Goal: Information Seeking & Learning: Compare options

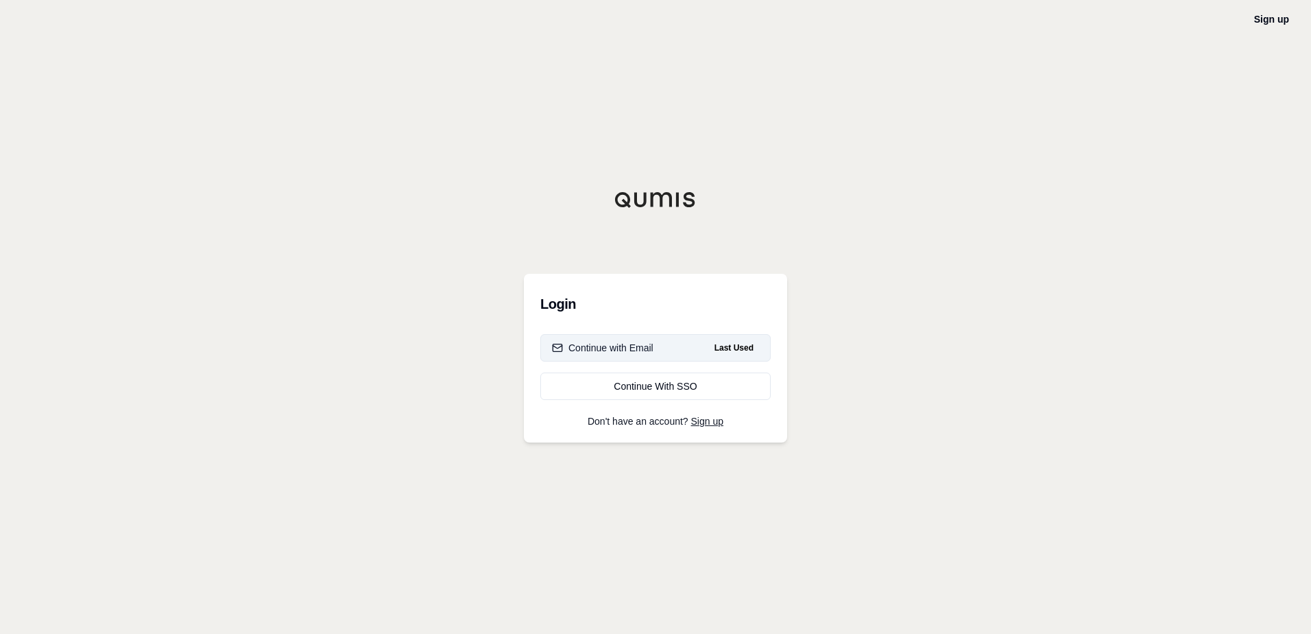
click at [648, 350] on div "Continue with Email" at bounding box center [603, 348] width 102 height 14
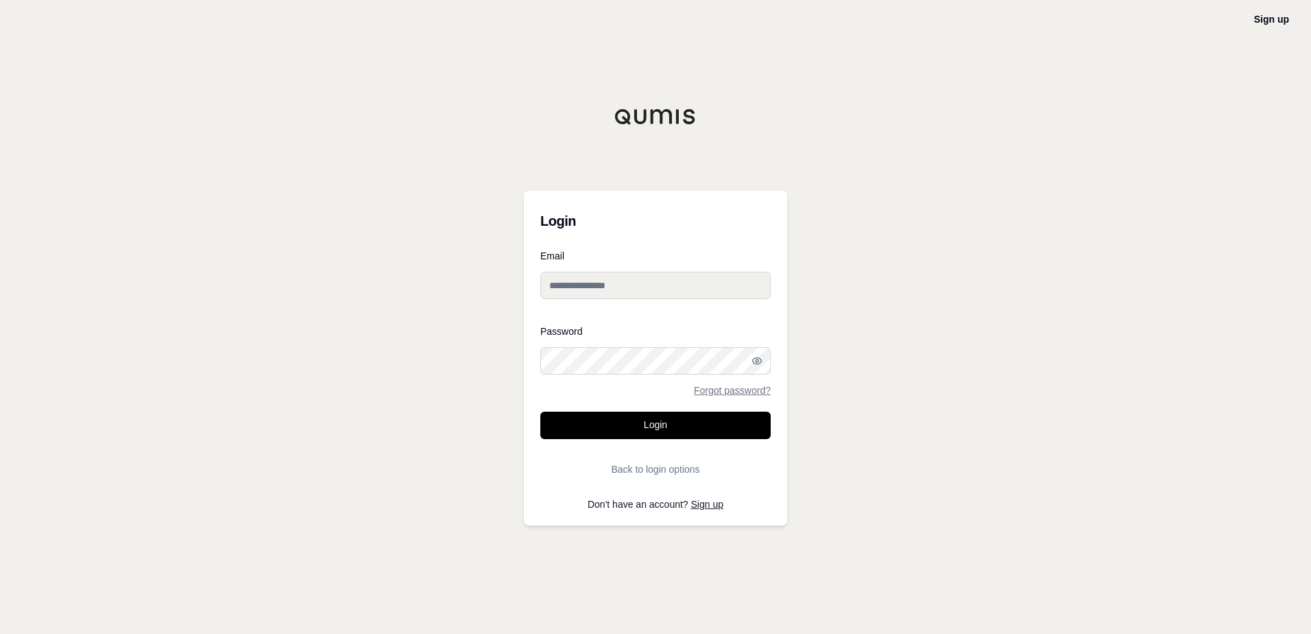
click at [540, 374] on div at bounding box center [540, 374] width 0 height 0
type input "**********"
click at [691, 423] on button "Login" at bounding box center [655, 425] width 230 height 27
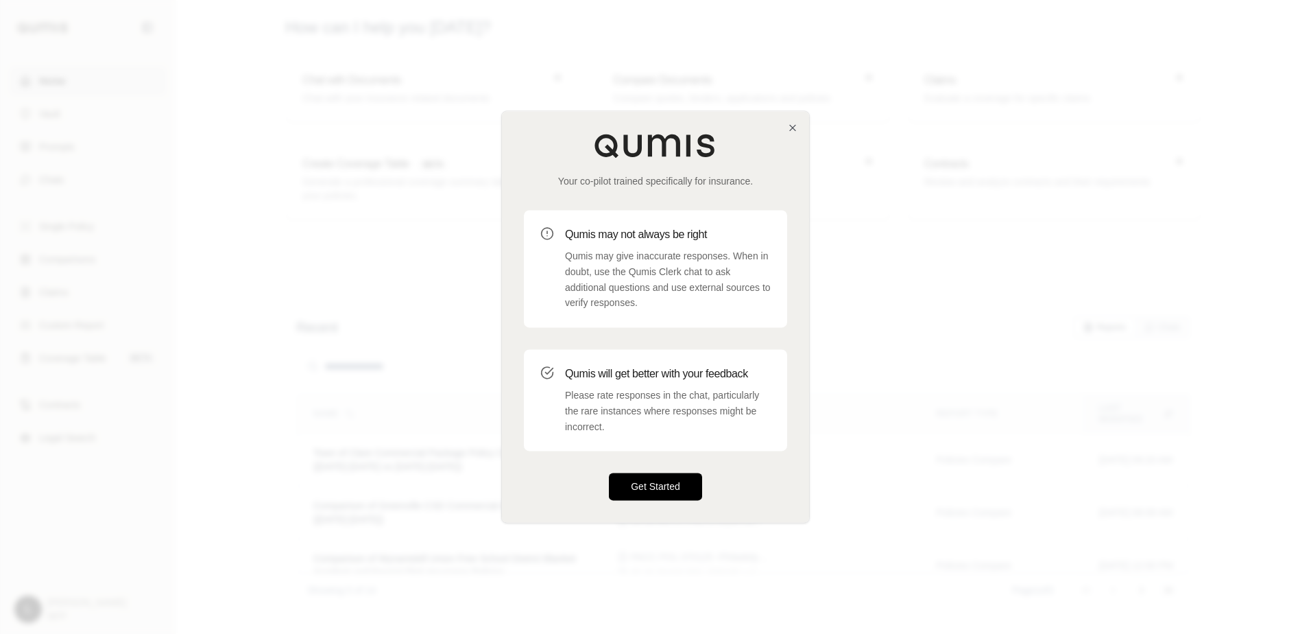
click at [656, 488] on button "Get Started" at bounding box center [655, 486] width 93 height 27
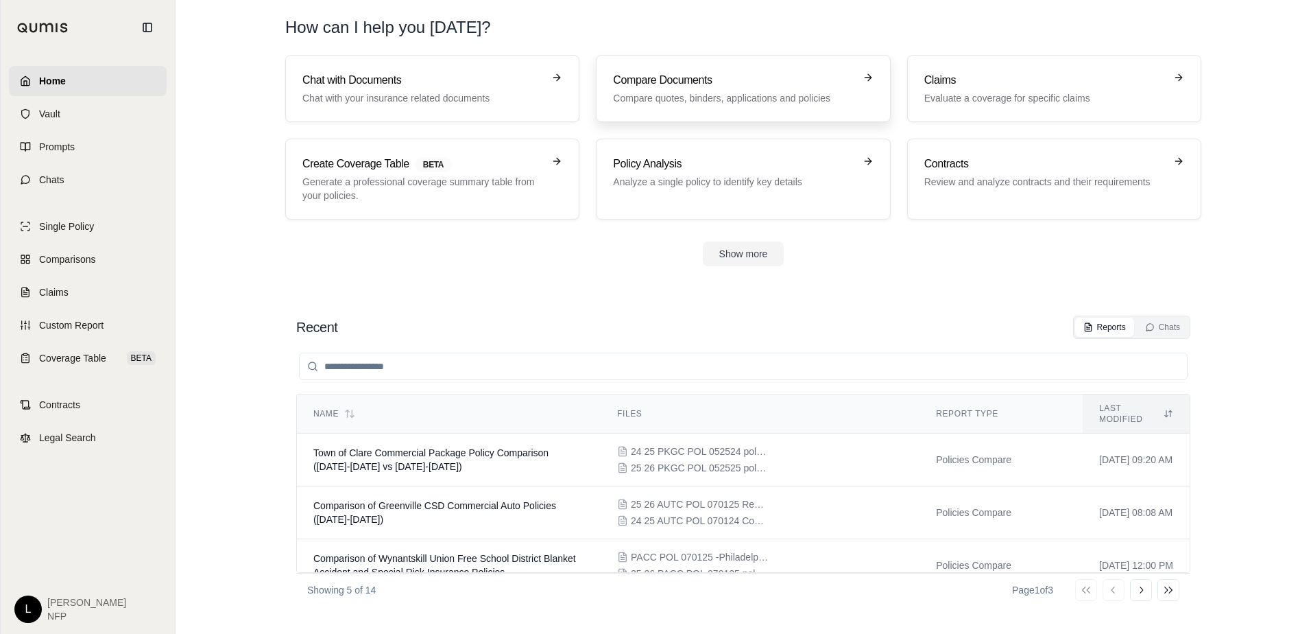
click at [745, 89] on div "Compare Documents Compare quotes, binders, applications and policies" at bounding box center [733, 88] width 241 height 33
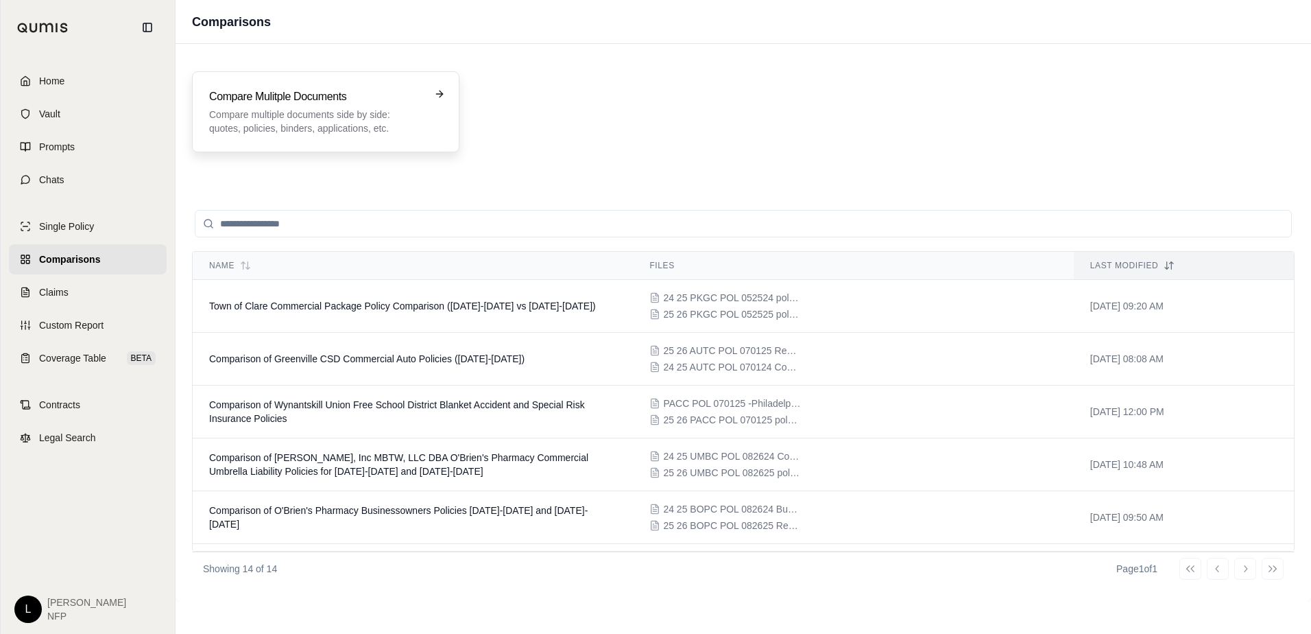
click at [313, 118] on p "Compare multiple documents side by side: quotes, policies, binders, application…" at bounding box center [316, 121] width 214 height 27
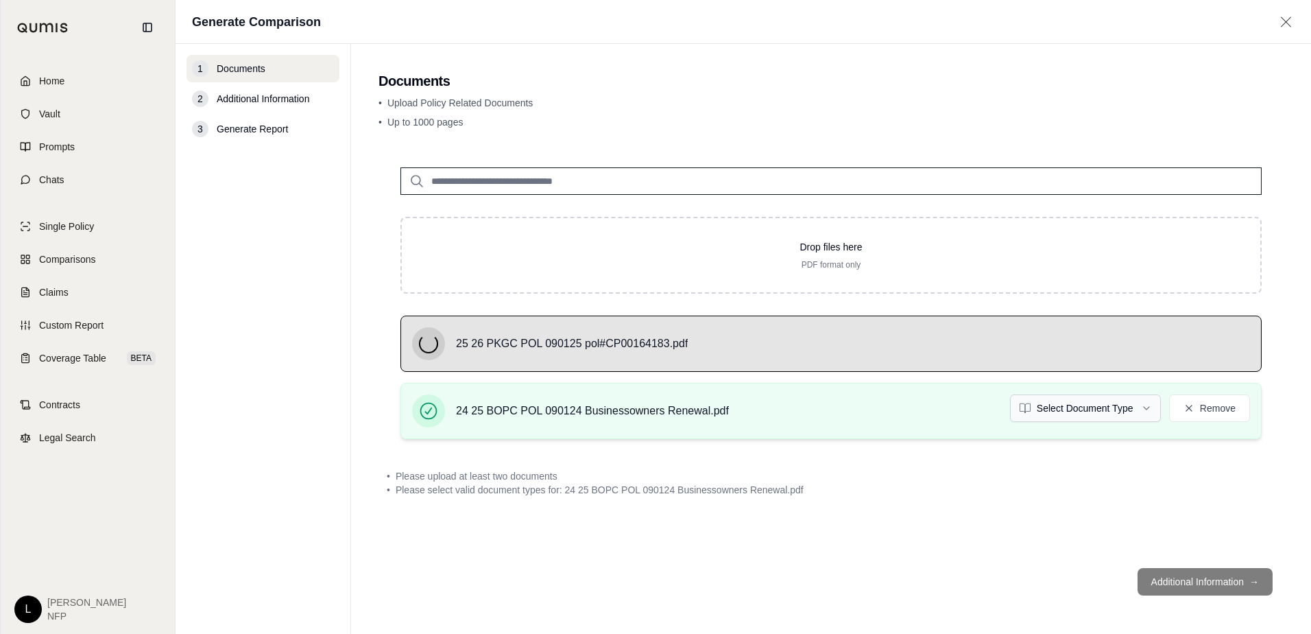
click at [1134, 413] on html "Home Vault Prompts Chats Single Policy Comparisons Claims Custom Report Coverag…" at bounding box center [655, 317] width 1311 height 634
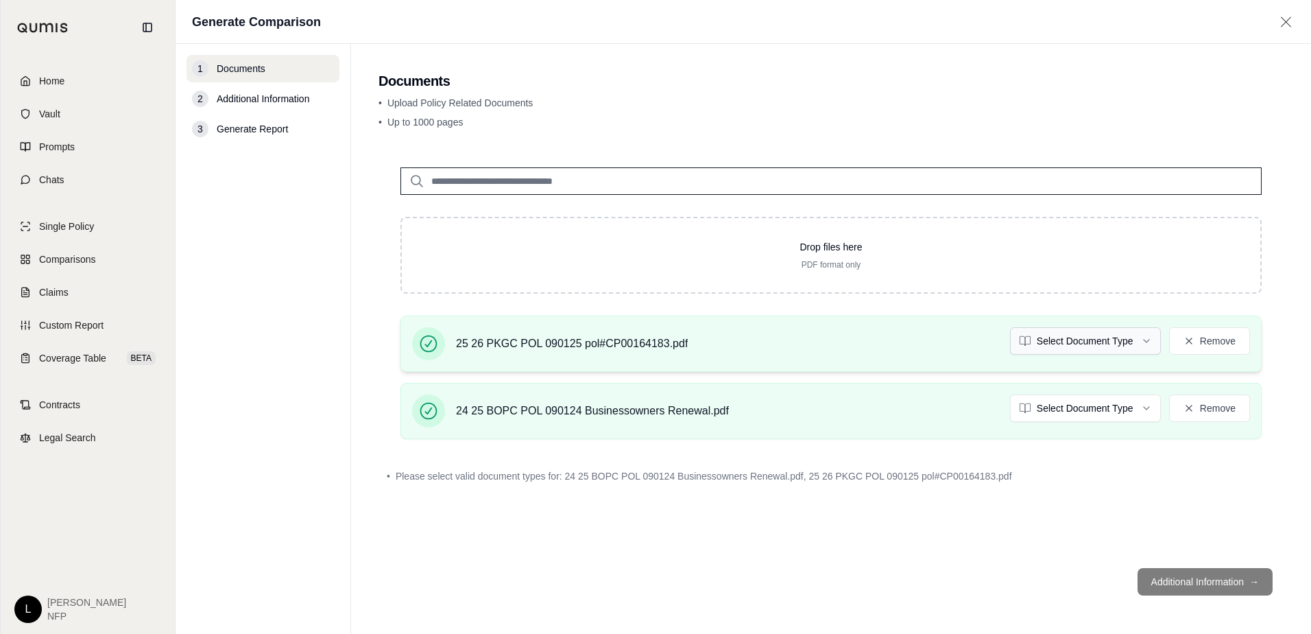
click at [1093, 339] on html "Home Vault Prompts Chats Single Policy Comparisons Claims Custom Report Coverag…" at bounding box center [655, 317] width 1311 height 634
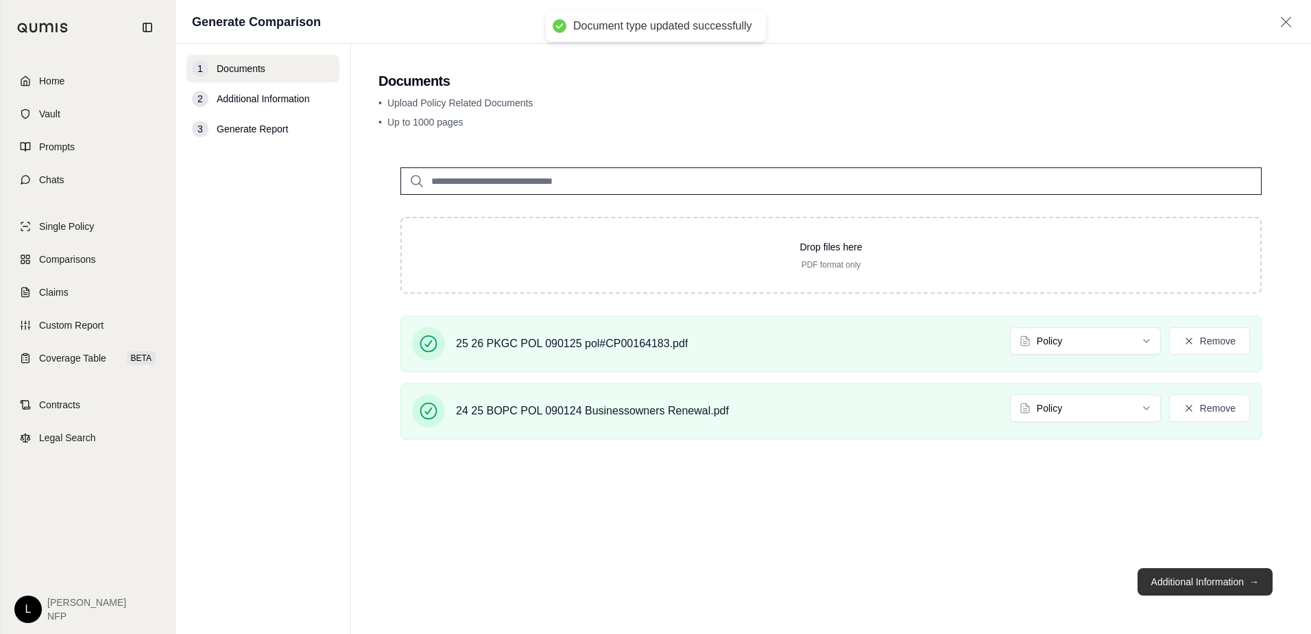
click at [1195, 585] on button "Additional Information →" at bounding box center [1205, 581] width 135 height 27
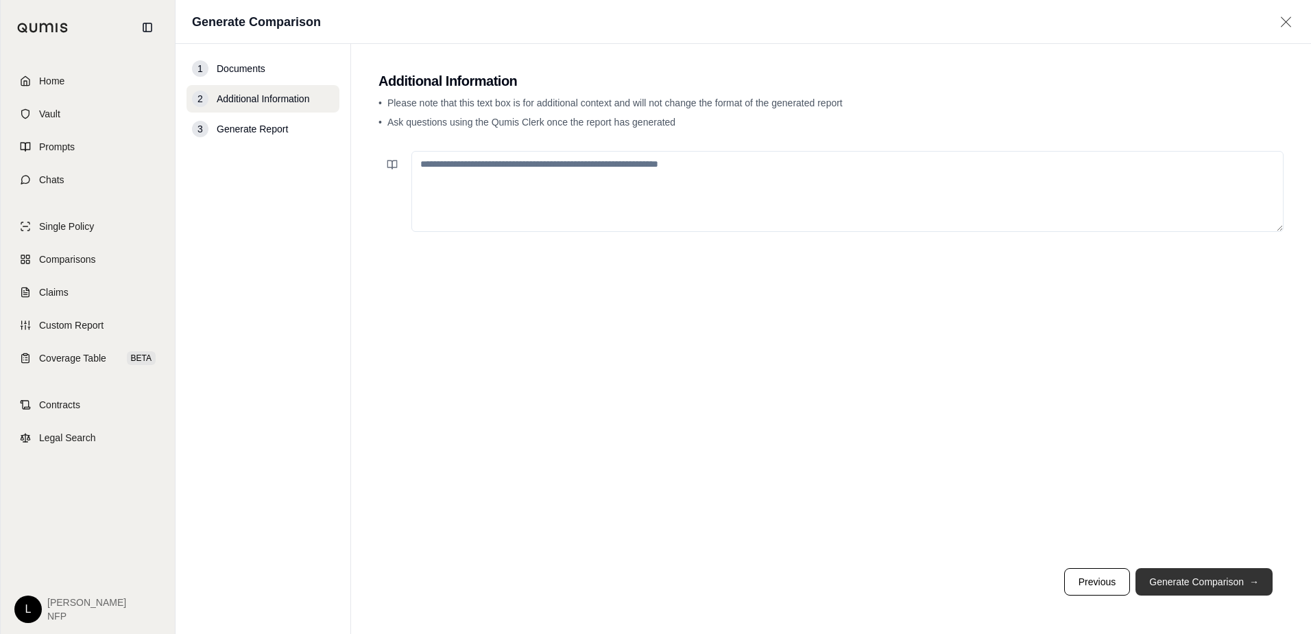
click at [1202, 584] on button "Generate Comparison →" at bounding box center [1204, 581] width 137 height 27
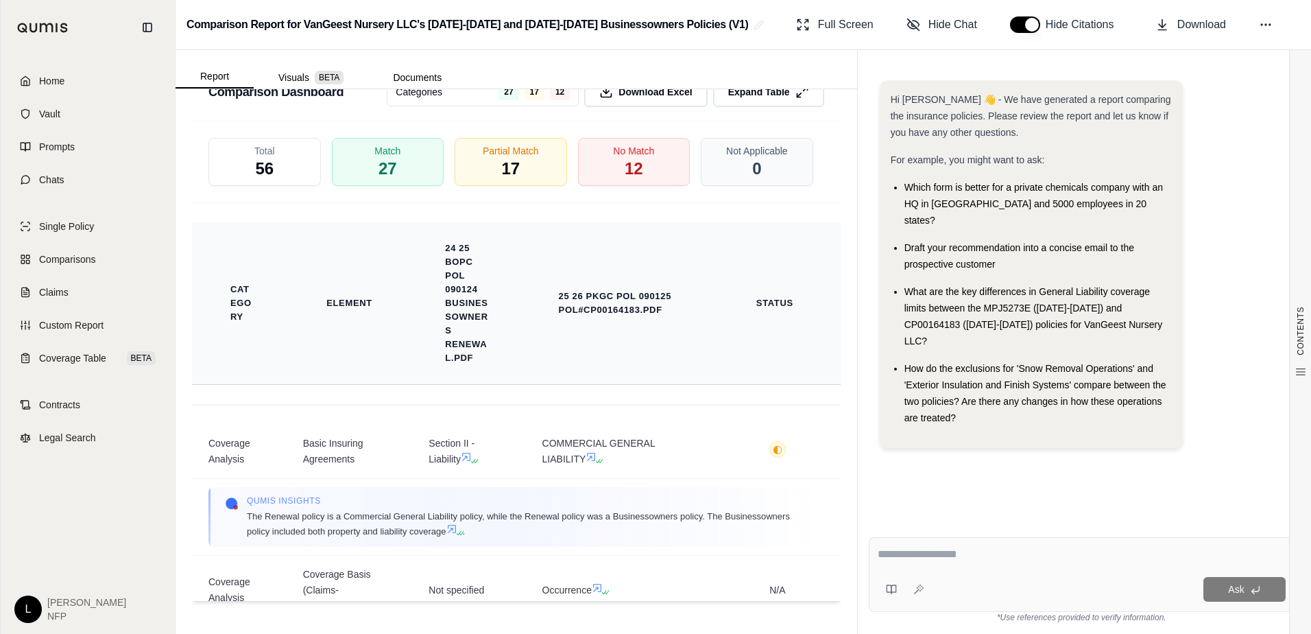
scroll to position [3157, 0]
click at [631, 166] on span "12" at bounding box center [633, 169] width 19 height 23
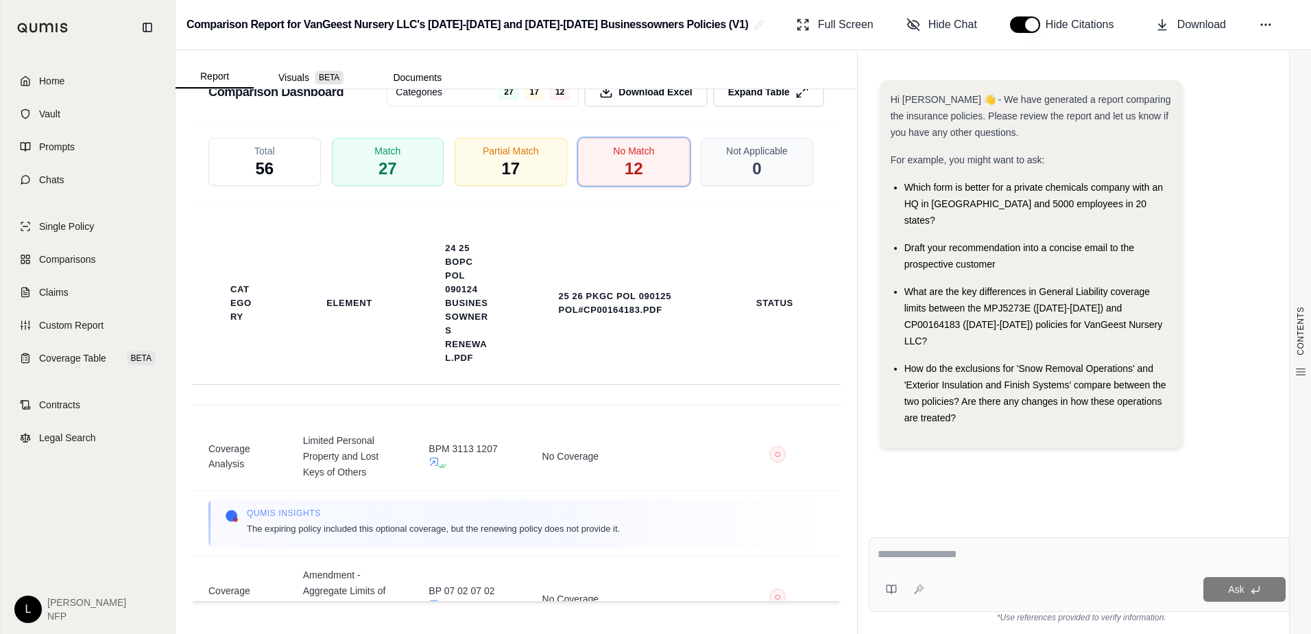
scroll to position [0, 0]
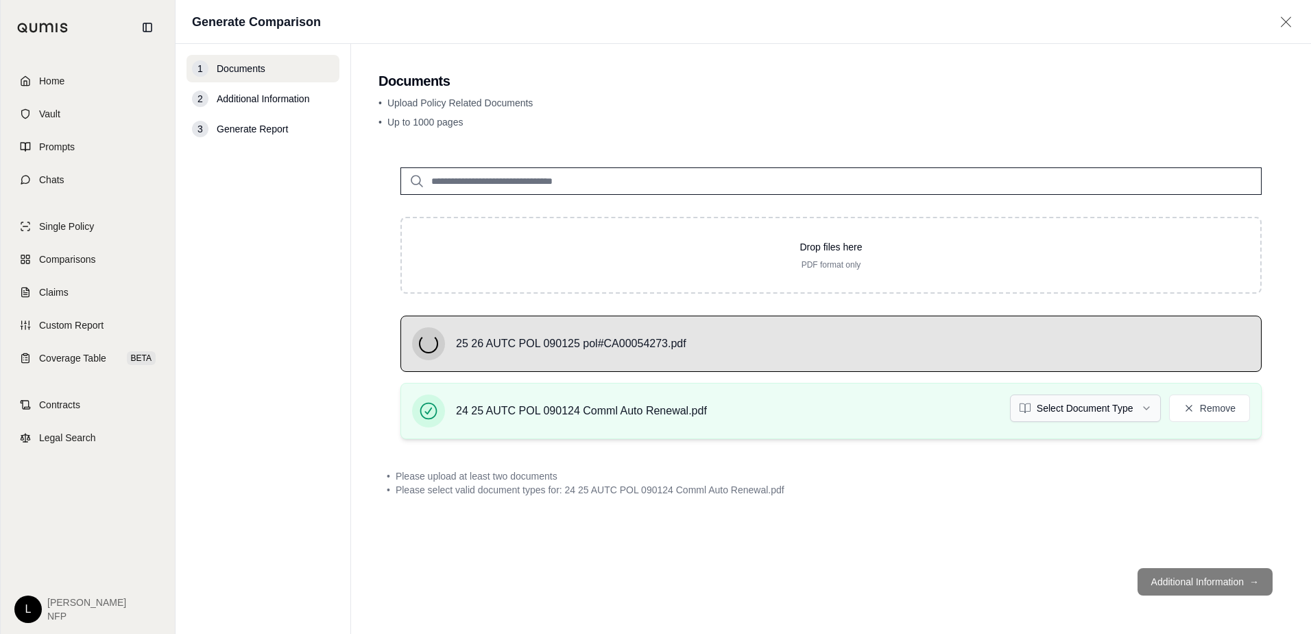
click at [1129, 405] on html "Home Vault Prompts Chats Single Policy Comparisons Claims Custom Report Coverag…" at bounding box center [655, 317] width 1311 height 634
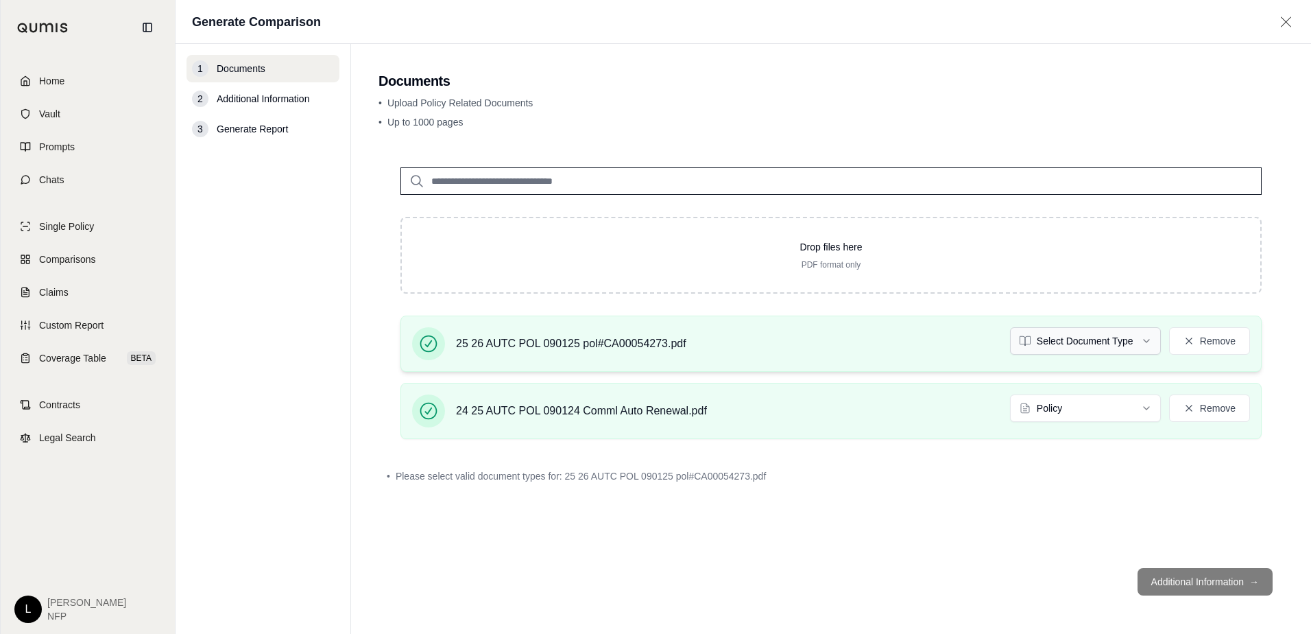
click at [1037, 342] on html "Document type updated successfully Home Vault Prompts Chats Single Policy Compa…" at bounding box center [655, 317] width 1311 height 634
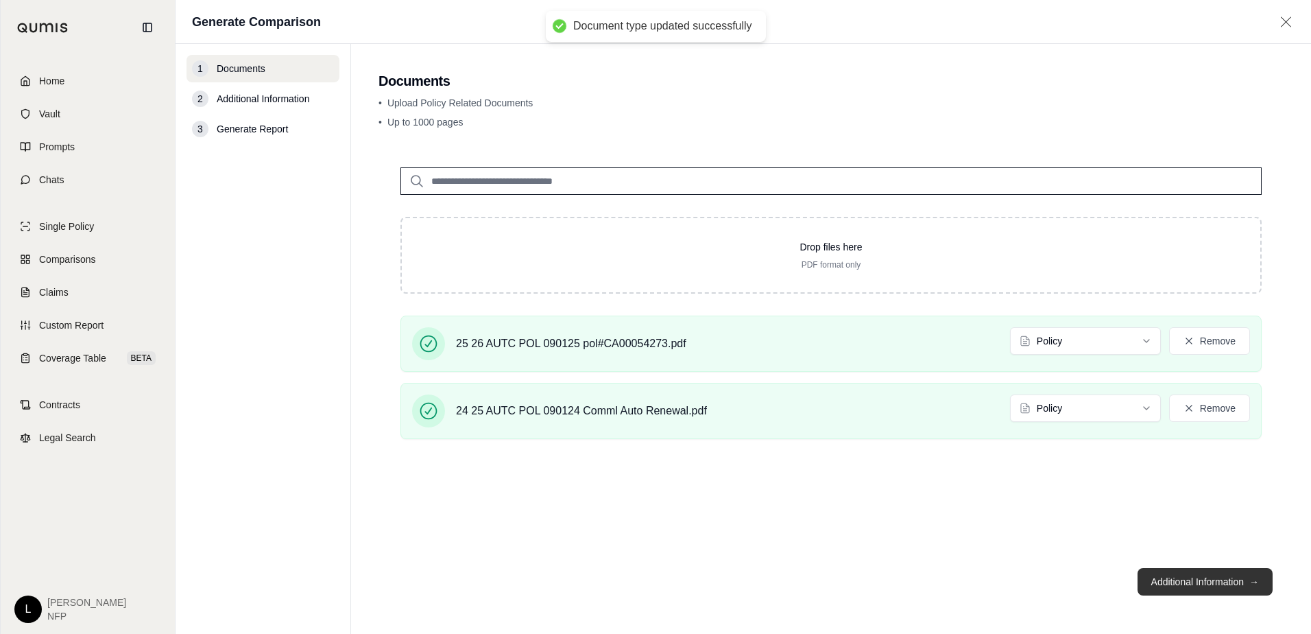
click at [1195, 582] on button "Additional Information →" at bounding box center [1205, 581] width 135 height 27
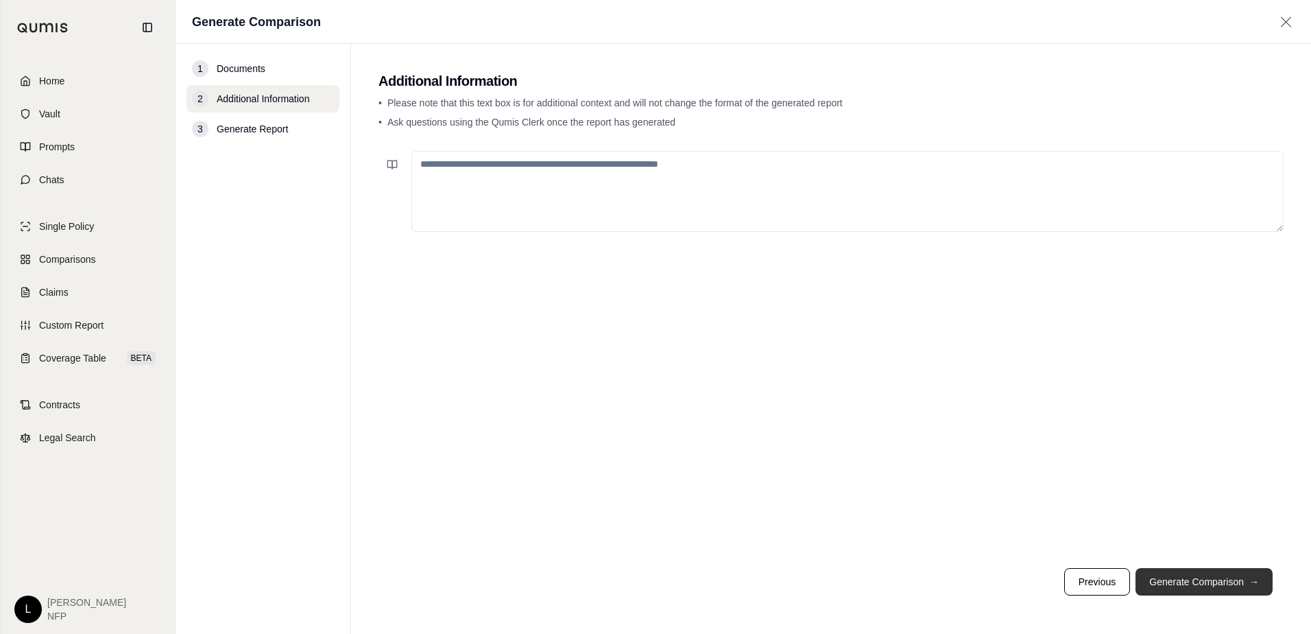
click at [1208, 584] on button "Generate Comparison →" at bounding box center [1204, 581] width 137 height 27
